Goal: Task Accomplishment & Management: Use online tool/utility

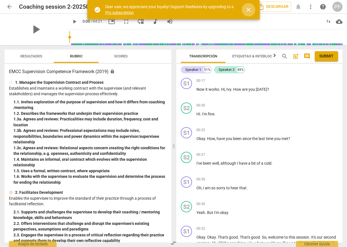
click at [250, 10] on span "close" at bounding box center [248, 9] width 7 height 7
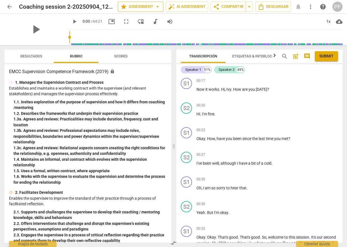
click at [157, 8] on span "arrow_drop_down" at bounding box center [157, 6] width 7 height 7
click at [141, 34] on li "Configuración" at bounding box center [134, 34] width 37 height 13
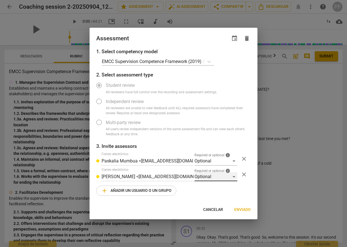
click at [235, 177] on div "Optional" at bounding box center [216, 176] width 43 height 9
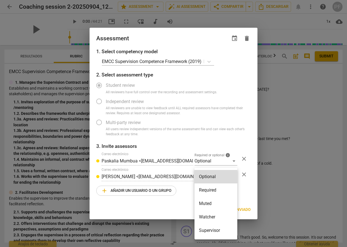
click at [220, 191] on li "Required" at bounding box center [216, 189] width 43 height 13
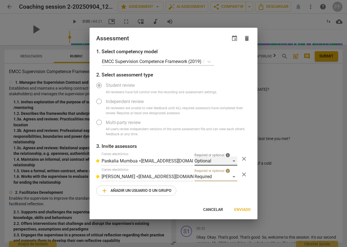
click at [235, 161] on div "Optional" at bounding box center [216, 160] width 43 height 9
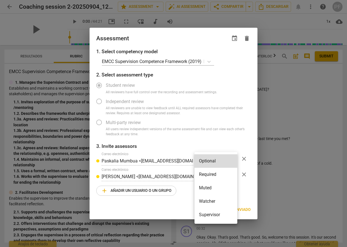
click at [246, 142] on div at bounding box center [173, 123] width 347 height 247
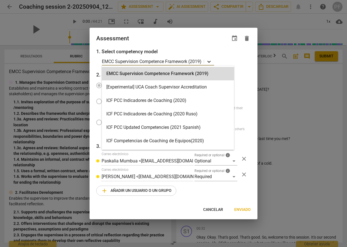
click at [209, 62] on icon at bounding box center [208, 62] width 3 height 2
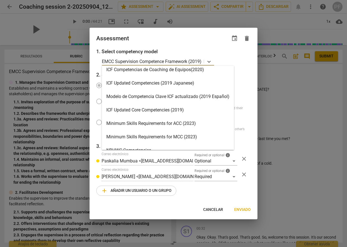
scroll to position [72, 0]
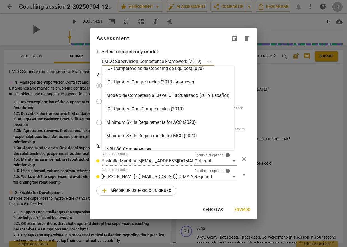
click at [203, 122] on div "Minimum Skills Requirements for ACC (2023)" at bounding box center [168, 122] width 132 height 13
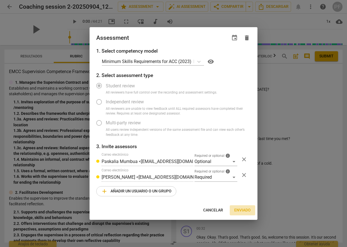
click at [242, 209] on span "Enviado" at bounding box center [242, 210] width 17 height 6
radio input "false"
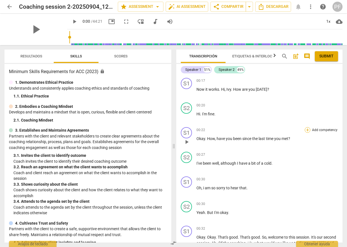
click at [307, 131] on div "+" at bounding box center [308, 130] width 6 height 6
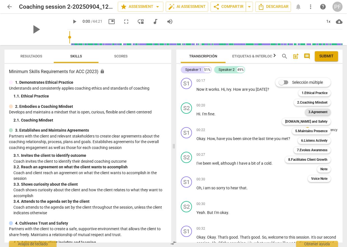
click at [312, 113] on b "3.Agreement" at bounding box center [317, 112] width 19 height 7
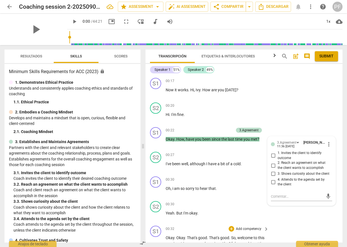
click at [314, 224] on div "S1 play_arrow pause 00:32 + Add competency keyboard_arrow_right Okay . Okay . T…" at bounding box center [244, 244] width 197 height 43
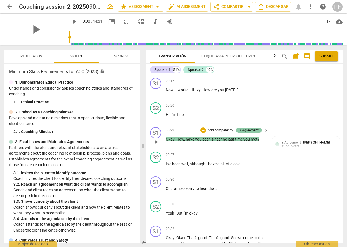
click at [253, 132] on div "3.Agreement" at bounding box center [248, 130] width 19 height 5
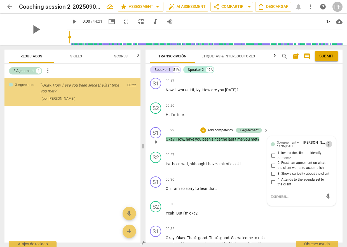
click at [328, 145] on span "more_vert" at bounding box center [329, 144] width 7 height 7
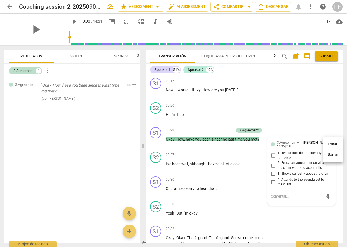
click at [333, 154] on li "Borrar" at bounding box center [333, 154] width 20 height 11
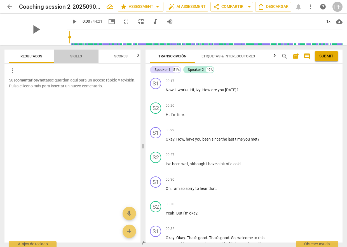
click at [78, 56] on span "Skills" at bounding box center [76, 56] width 12 height 4
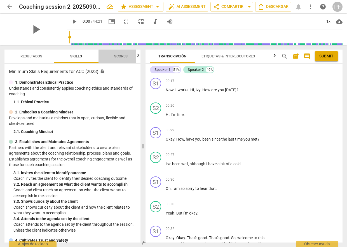
click at [116, 57] on span "Scores" at bounding box center [120, 56] width 13 height 4
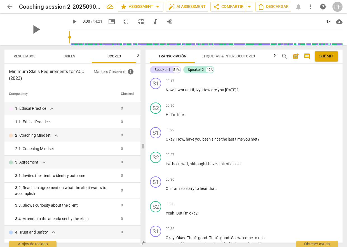
scroll to position [0, 7]
click at [53, 108] on span "expand_more" at bounding box center [51, 108] width 7 height 7
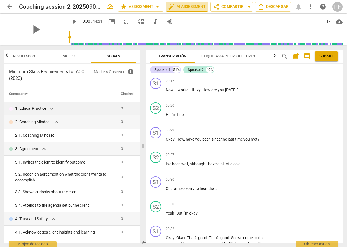
click at [197, 7] on span "auto_fix_high AI Assessment" at bounding box center [187, 6] width 38 height 7
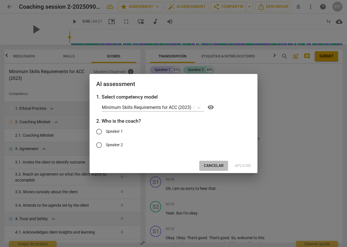
click at [218, 170] on button "Cancelar" at bounding box center [213, 166] width 29 height 10
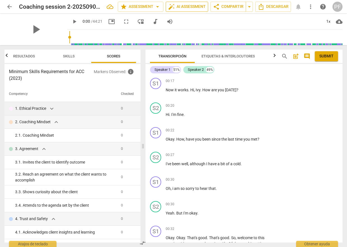
click at [198, 7] on span "auto_fix_high AI Assessment" at bounding box center [187, 6] width 38 height 7
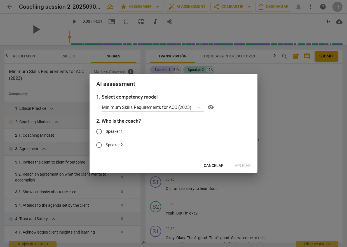
click at [118, 133] on span "Speaker 1" at bounding box center [114, 131] width 17 height 6
click at [106, 133] on input "Speaker 1" at bounding box center [98, 131] width 13 height 13
radio input "true"
click at [238, 167] on span "Aplicar" at bounding box center [243, 166] width 16 height 6
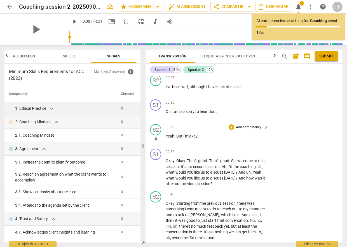
scroll to position [77, 0]
click at [230, 151] on div "+" at bounding box center [232, 152] width 6 height 6
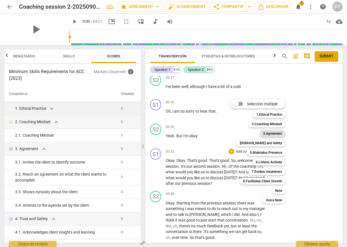
click at [266, 134] on b "3.Agreement" at bounding box center [272, 133] width 19 height 7
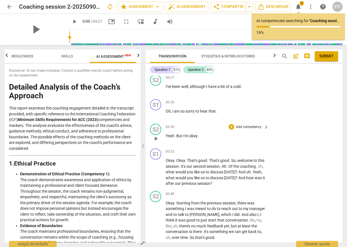
scroll to position [0, 10]
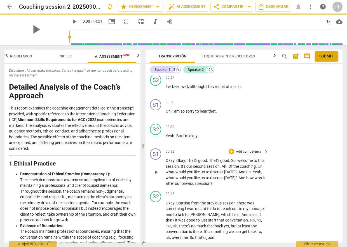
click at [257, 152] on p "Add competency" at bounding box center [248, 151] width 27 height 5
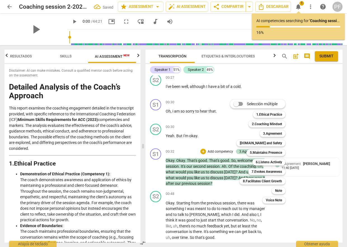
click at [321, 191] on div at bounding box center [173, 123] width 347 height 247
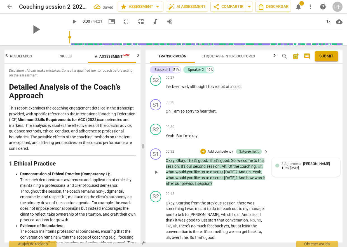
click at [293, 166] on div "11:40 [DATE]" at bounding box center [290, 168] width 17 height 4
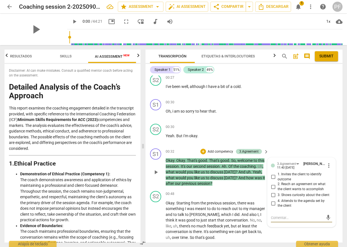
click at [273, 178] on input "1. Invites the client to identify outcome" at bounding box center [273, 177] width 9 height 7
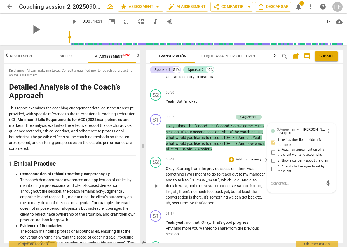
scroll to position [129, 0]
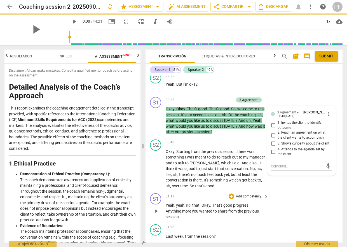
checkbox input "true"
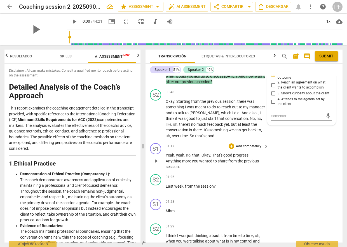
scroll to position [180, 0]
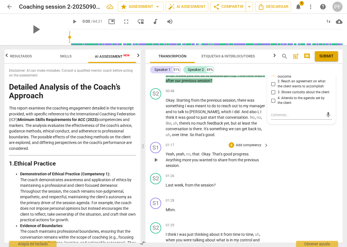
click at [247, 154] on span "progress" at bounding box center [240, 154] width 15 height 4
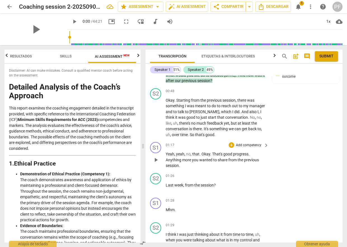
click at [246, 144] on p "Add competency" at bounding box center [248, 145] width 27 height 5
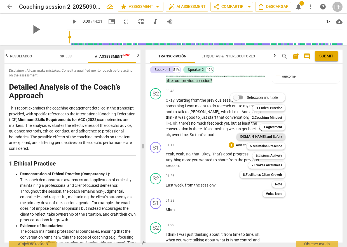
click at [268, 137] on b "[DOMAIN_NAME] and Safety" at bounding box center [261, 136] width 42 height 7
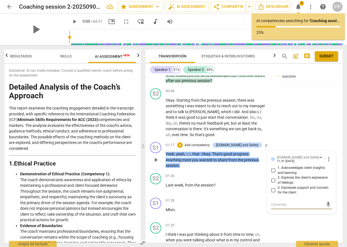
click at [274, 170] on input "1. Acknowledges client insights and learning" at bounding box center [273, 170] width 9 height 7
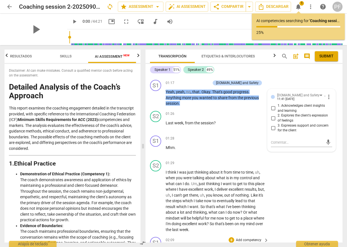
scroll to position [223, 0]
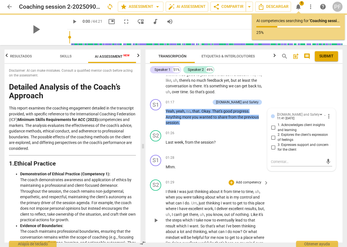
checkbox input "true"
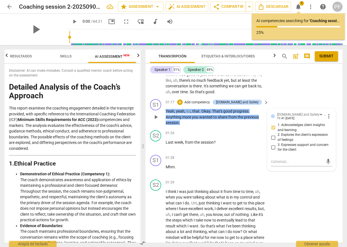
click at [205, 123] on p "Yeah , yeah , no , that . Okay . That's good progress . Anything more you wante…" at bounding box center [216, 116] width 100 height 17
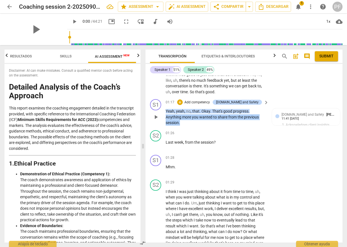
drag, startPoint x: 182, startPoint y: 122, endPoint x: 164, endPoint y: 118, distance: 19.0
click at [164, 118] on div "S1 play_arrow pause 01:17 + Add competency [DOMAIN_NAME] and Safety keyboard_ar…" at bounding box center [244, 112] width 197 height 31
click at [210, 102] on p "Add competency" at bounding box center [197, 102] width 27 height 5
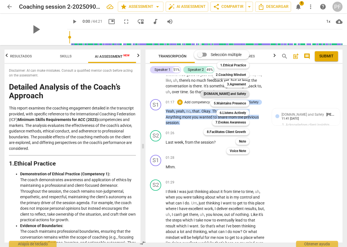
click at [240, 95] on b "[DOMAIN_NAME] and Safety" at bounding box center [225, 93] width 42 height 7
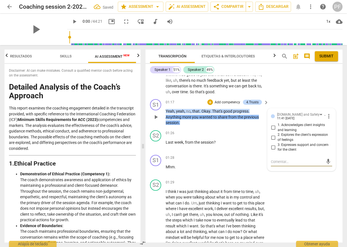
drag, startPoint x: 184, startPoint y: 121, endPoint x: 164, endPoint y: 117, distance: 20.2
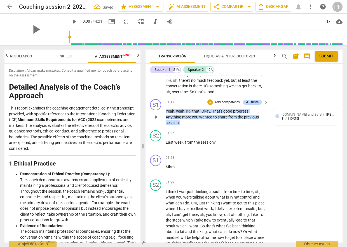
click at [218, 101] on p "Add competency" at bounding box center [227, 102] width 27 height 5
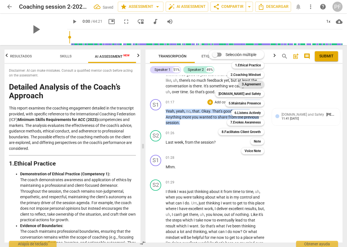
click at [252, 84] on b "3.Agreement" at bounding box center [251, 84] width 19 height 7
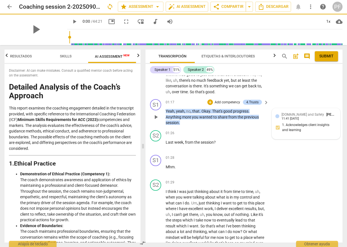
click at [294, 126] on div "[DOMAIN_NAME] and Safety [PERSON_NAME] 11:41 [DATE] 1. Acknowledges client insi…" at bounding box center [305, 124] width 61 height 24
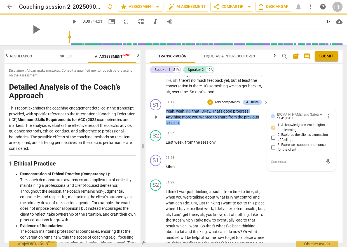
click at [230, 101] on p "Add competency" at bounding box center [227, 102] width 27 height 5
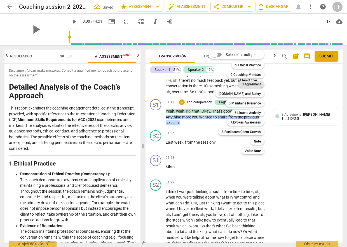
click at [245, 86] on b "3.Agreement" at bounding box center [251, 84] width 19 height 7
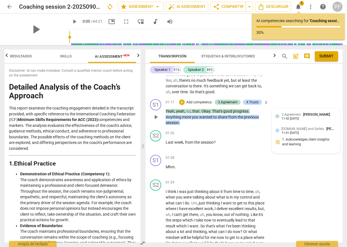
click at [290, 115] on span "3.Agreement" at bounding box center [291, 115] width 19 height 4
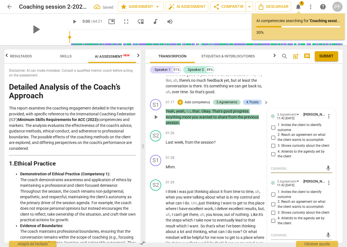
click at [271, 153] on input "4. Attends to the agenda set by the client" at bounding box center [273, 154] width 9 height 7
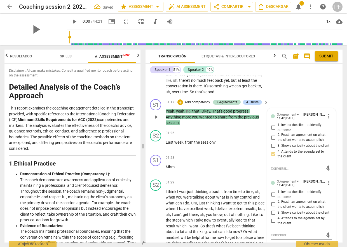
click at [271, 153] on input "4. Attends to the agenda set by the client" at bounding box center [273, 154] width 9 height 7
checkbox input "true"
click at [274, 88] on div "S2 play_arrow pause 00:48 + Add competency keyboard_arrow_right Okay . Starting…" at bounding box center [244, 70] width 197 height 54
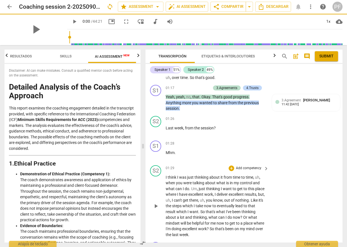
scroll to position [238, 0]
